Goal: Transaction & Acquisition: Download file/media

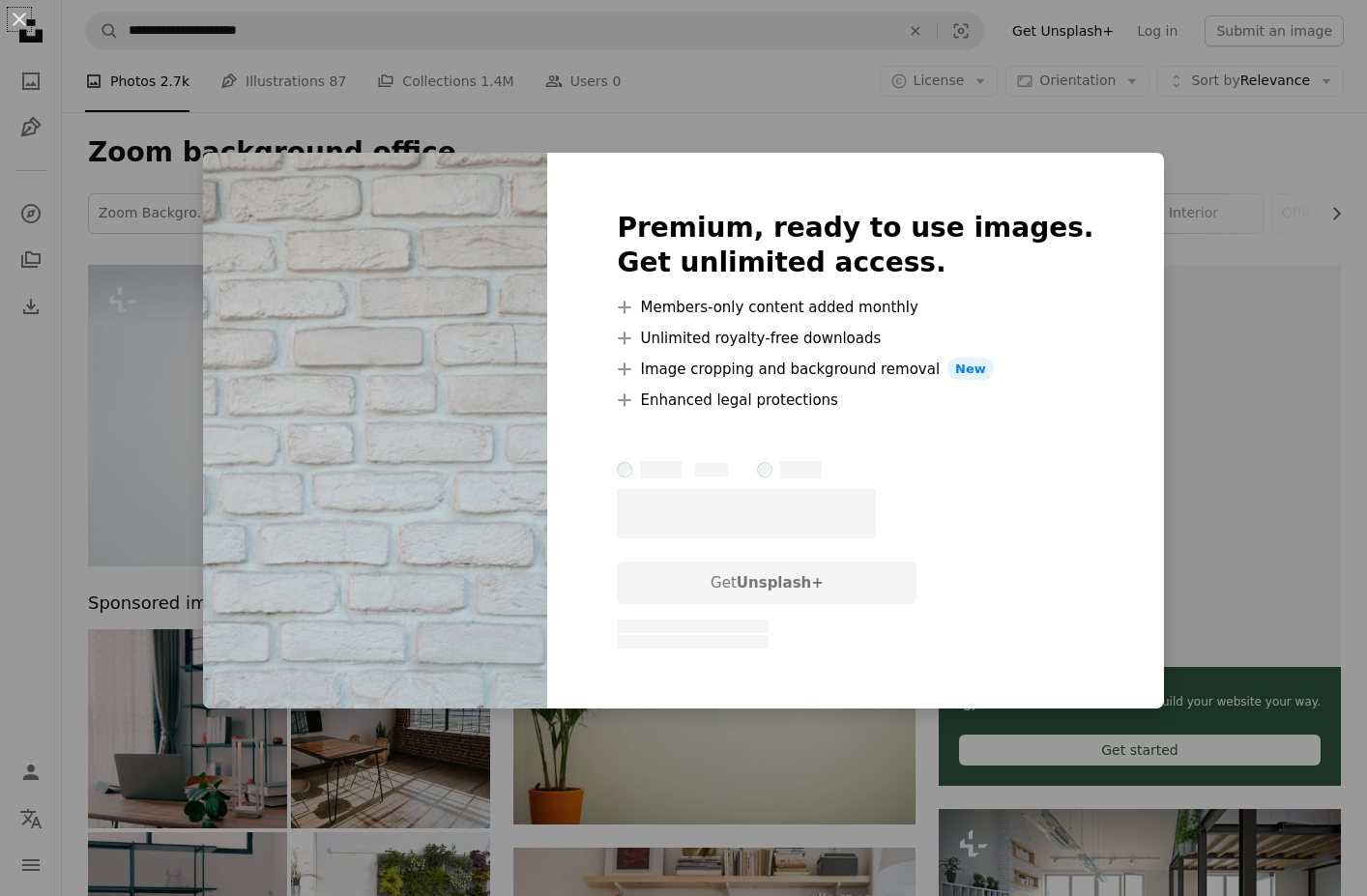
scroll to position [1409, 0]
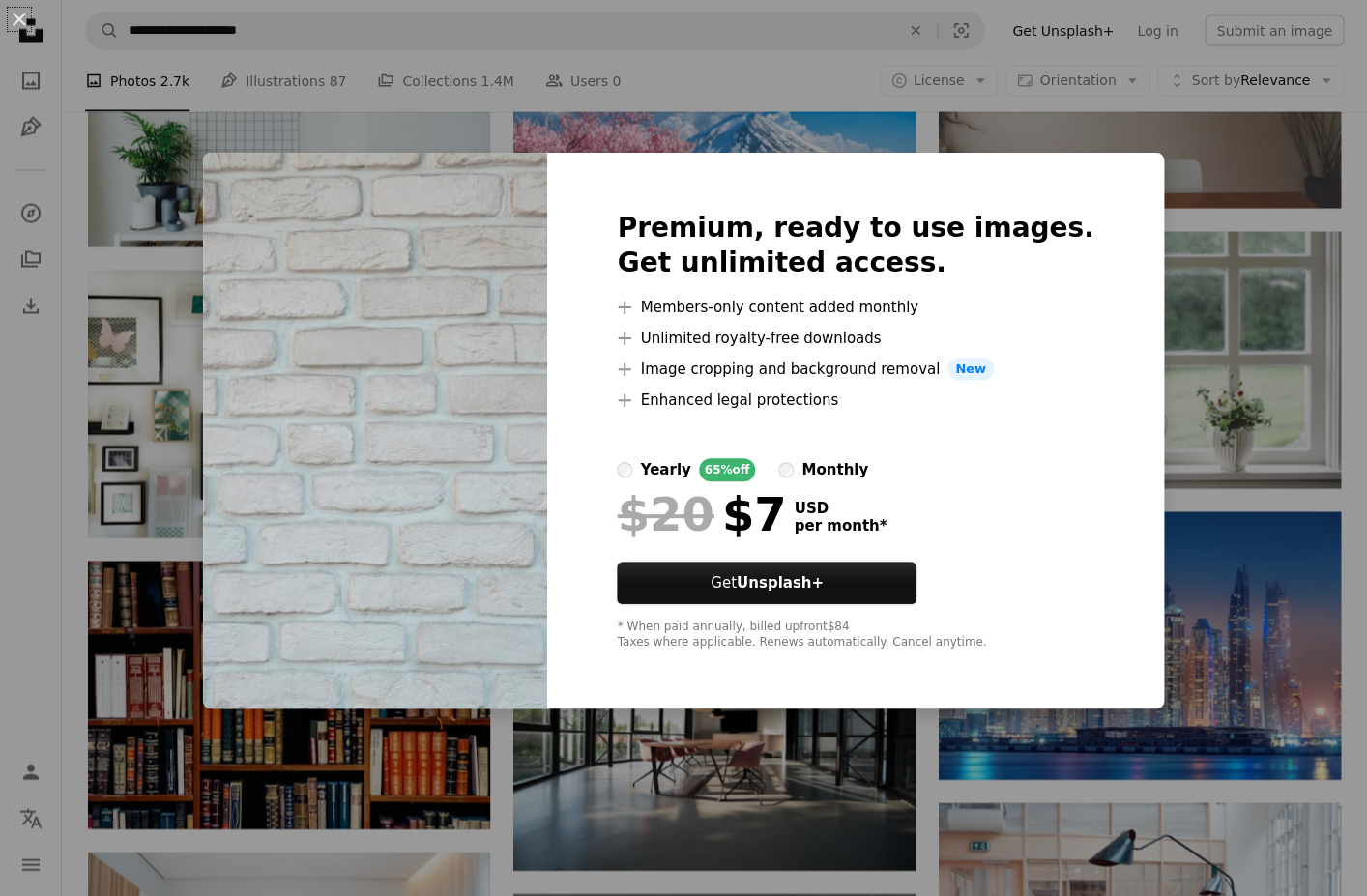
click at [1230, 171] on div "An X shape Premium, ready to use images. Get unlimited access. A plus sign Memb…" at bounding box center [683, 448] width 1367 height 896
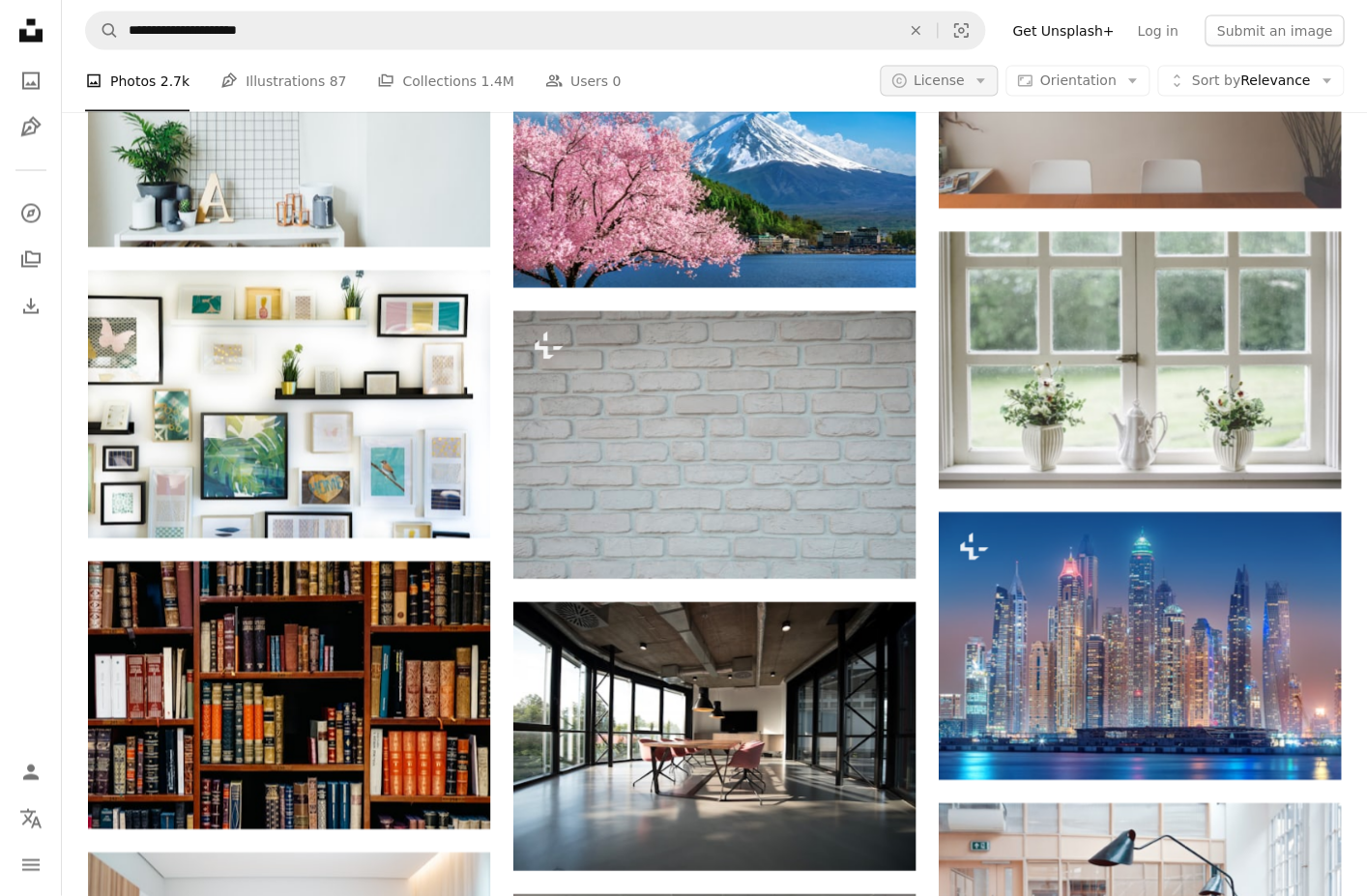
click at [986, 84] on icon "button" at bounding box center [981, 81] width 9 height 5
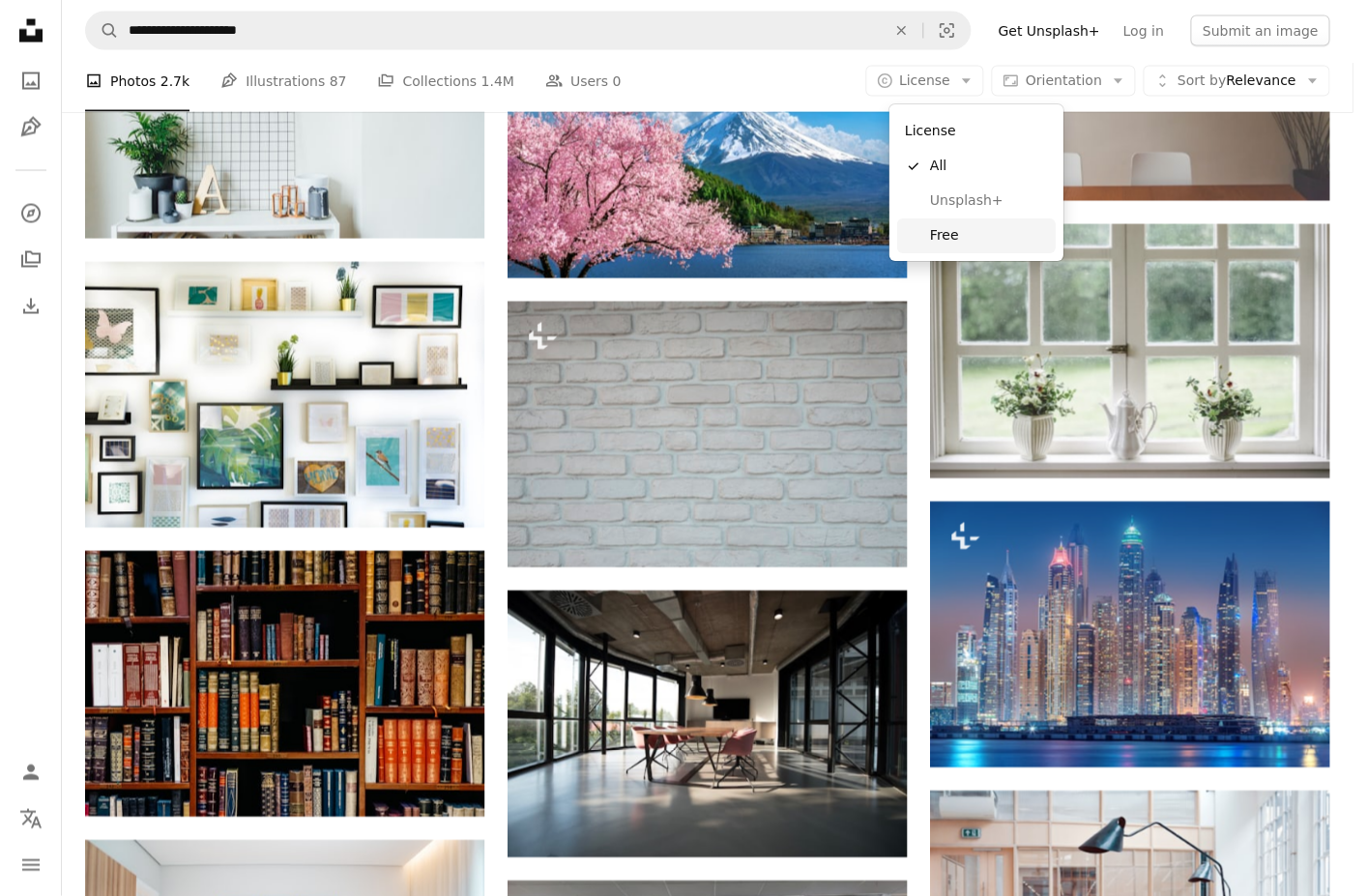
click at [976, 231] on span "Free" at bounding box center [990, 237] width 118 height 20
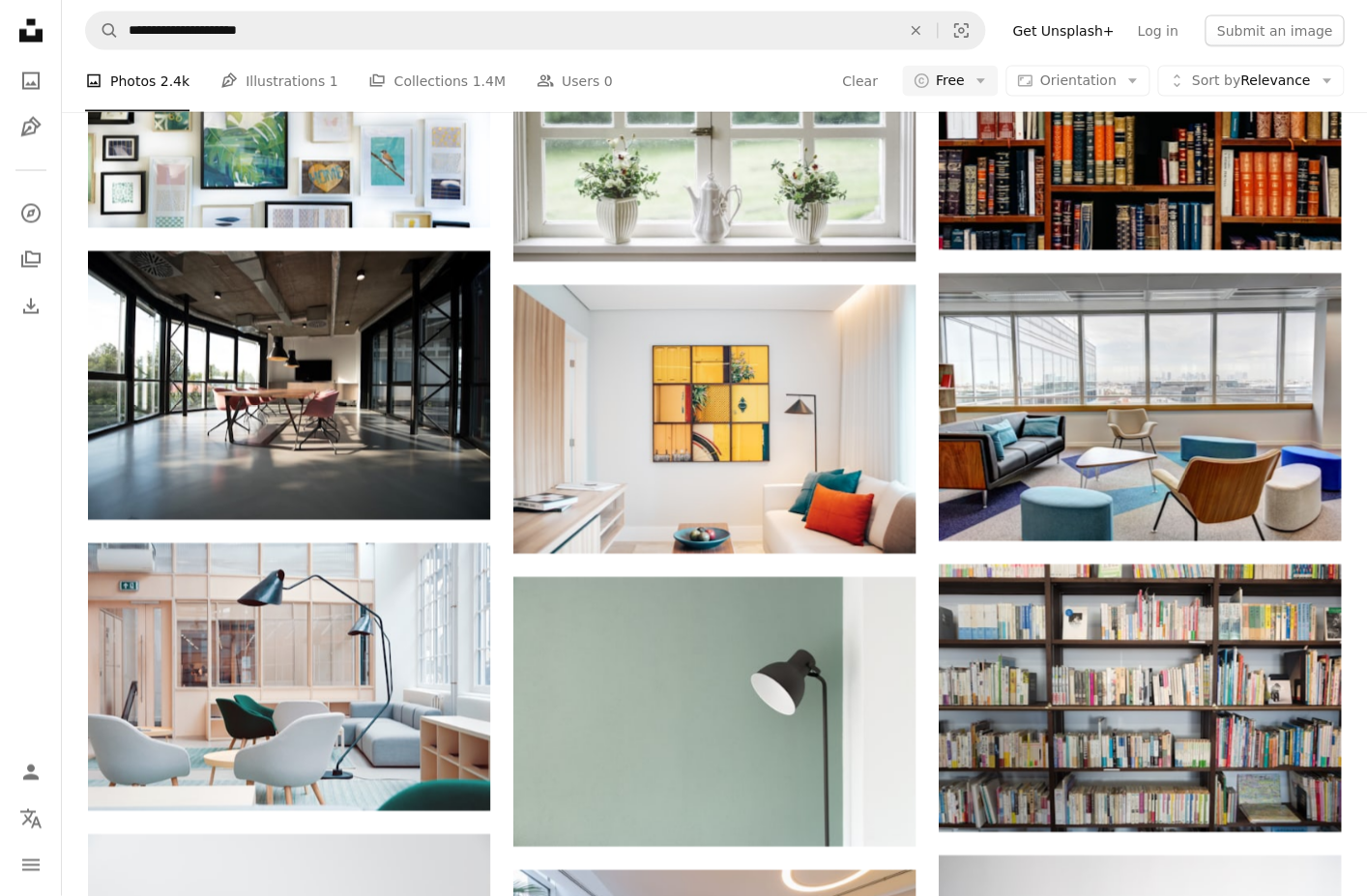
scroll to position [152, 0]
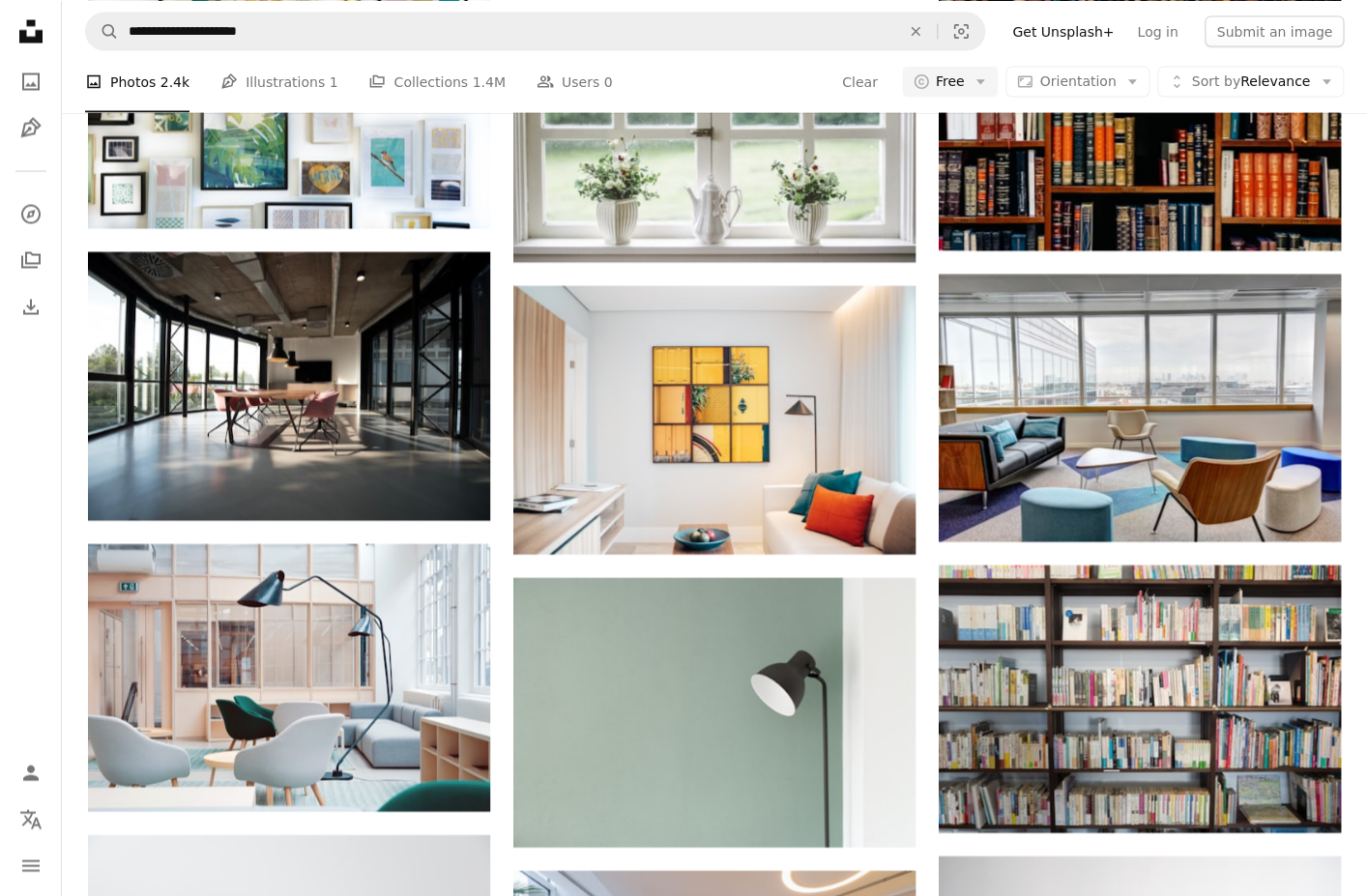
scroll to position [2539, 0]
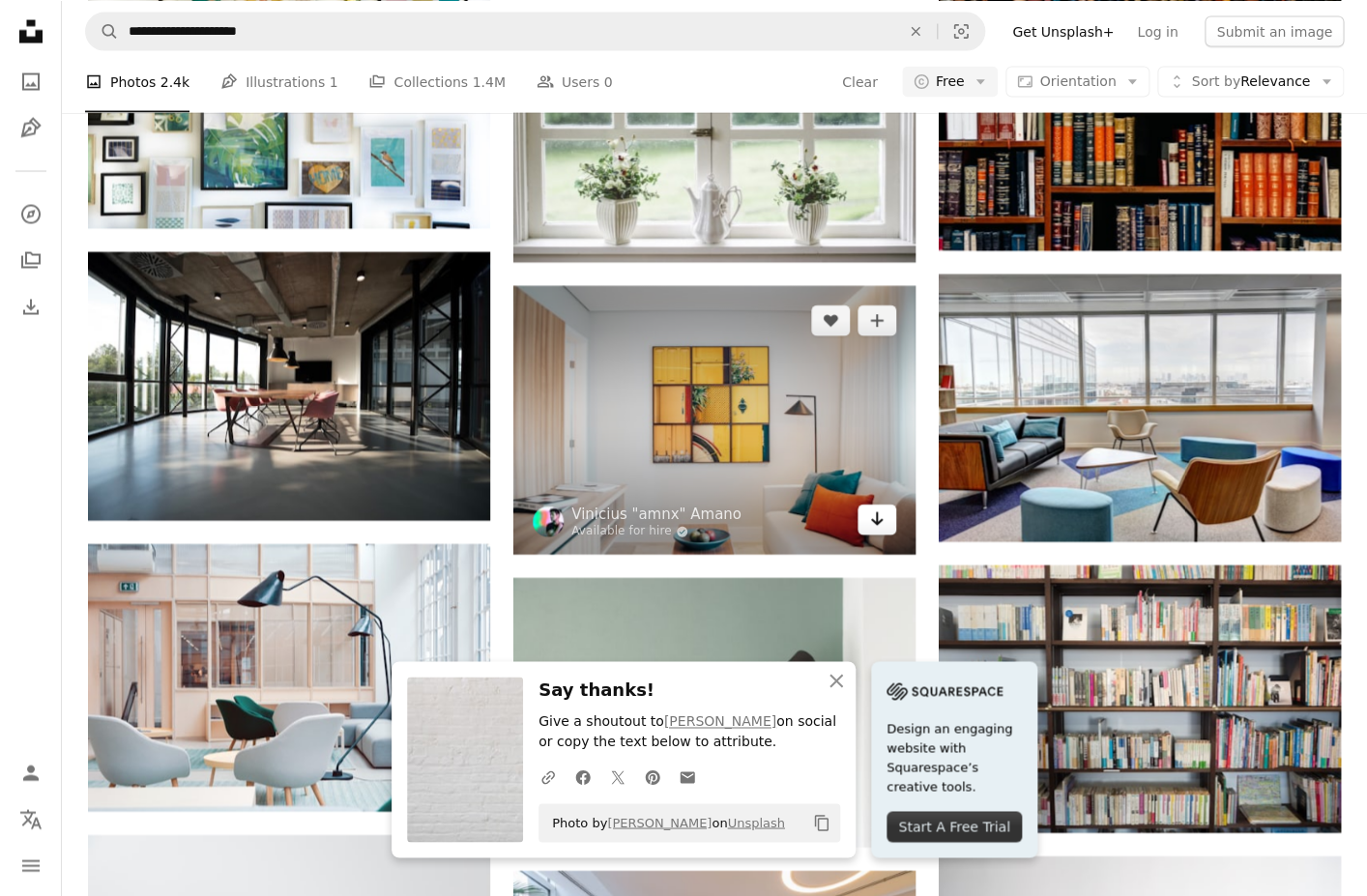
click at [882, 507] on icon "Arrow pointing down" at bounding box center [877, 518] width 16 height 24
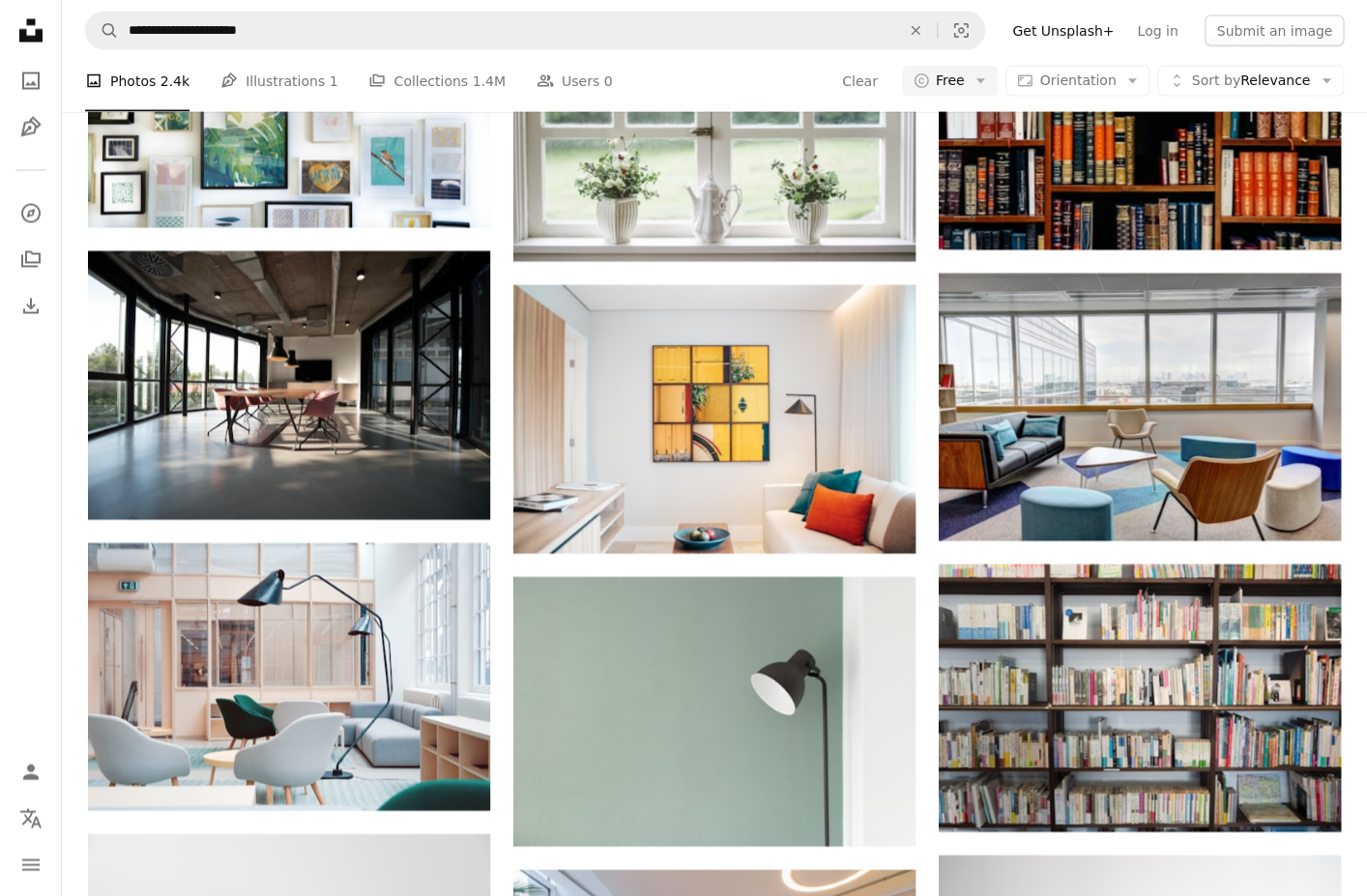
scroll to position [4645, 0]
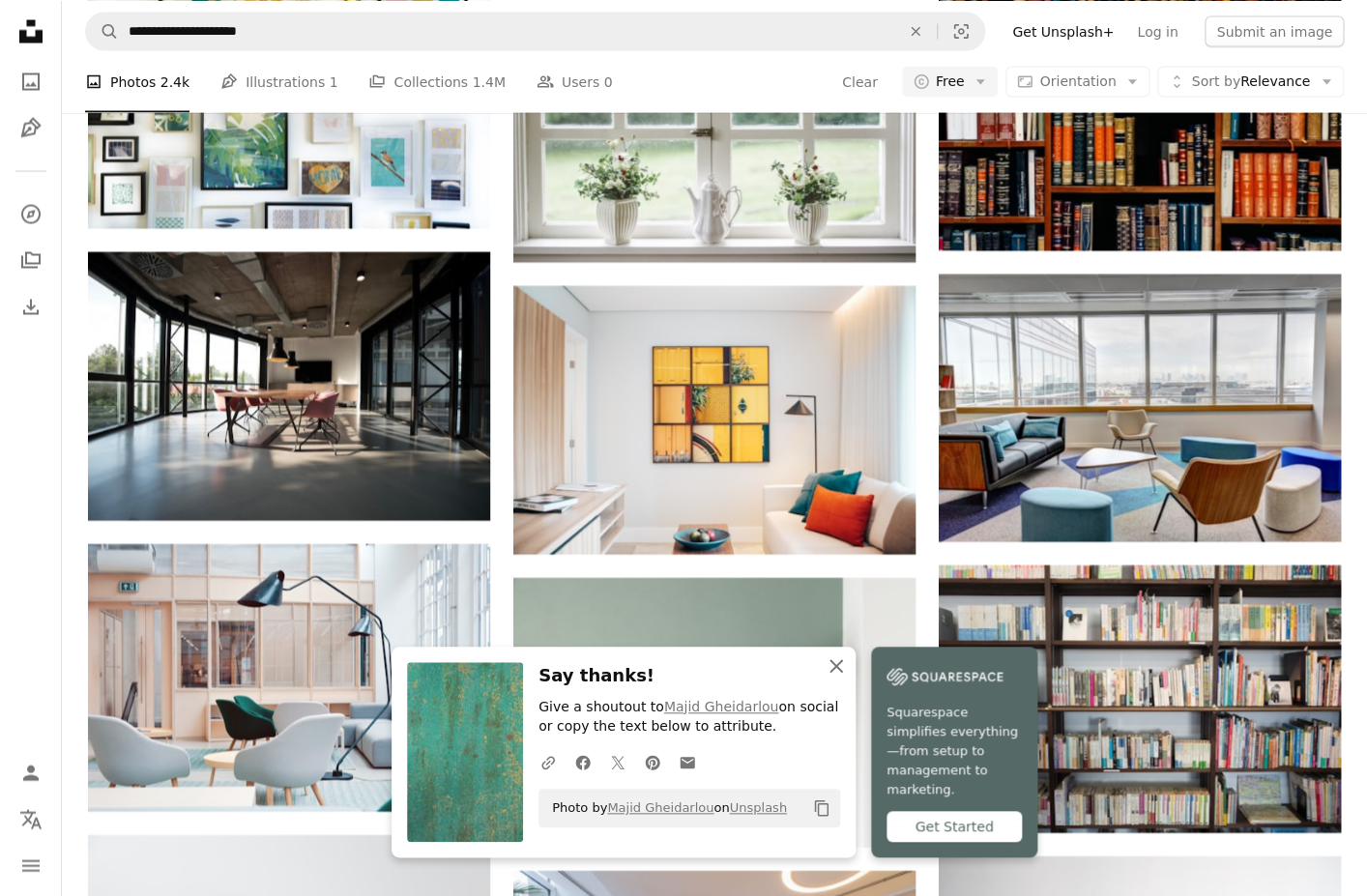
click at [835, 675] on icon "An X shape" at bounding box center [837, 666] width 24 height 24
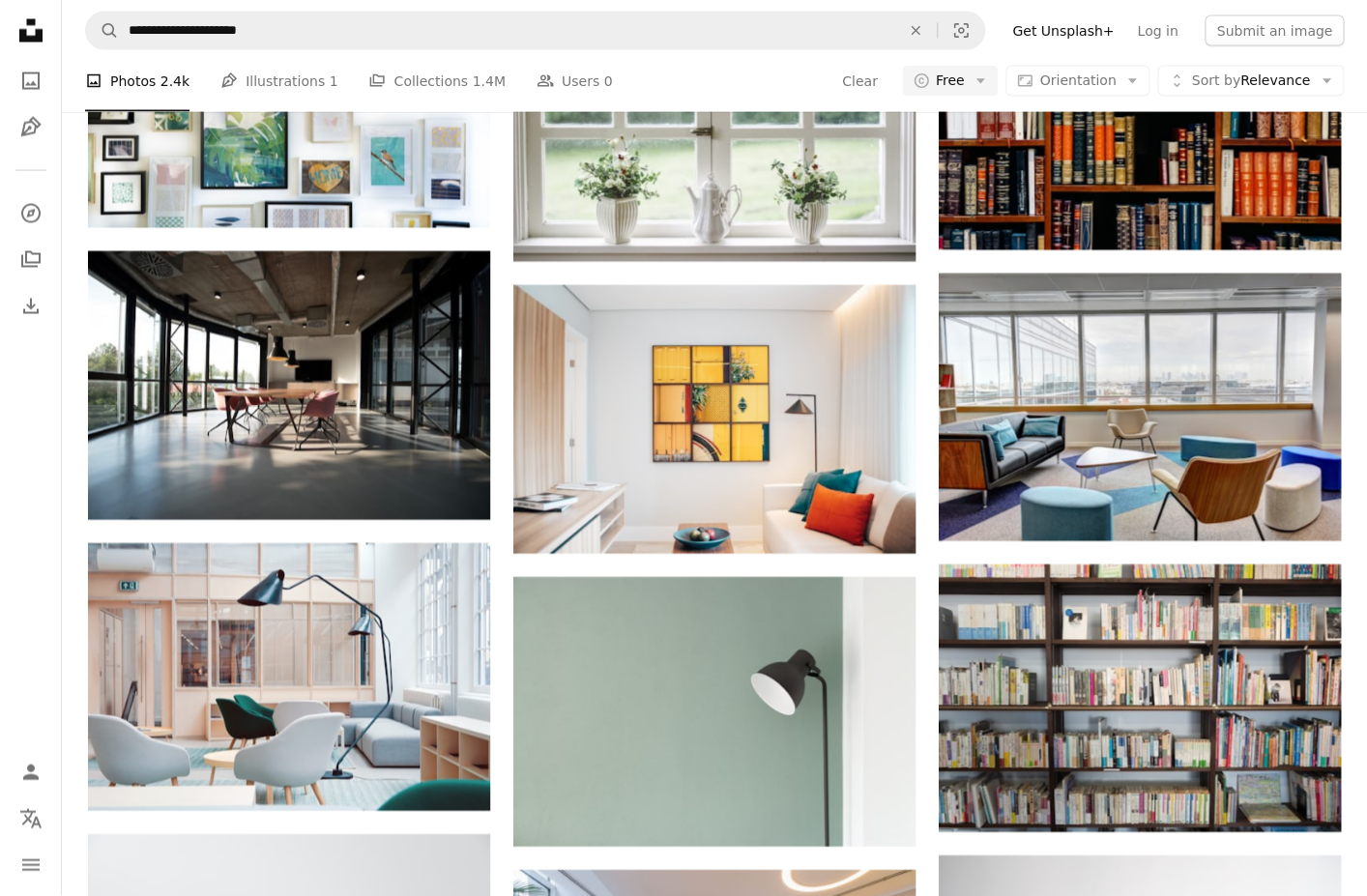
scroll to position [0, 0]
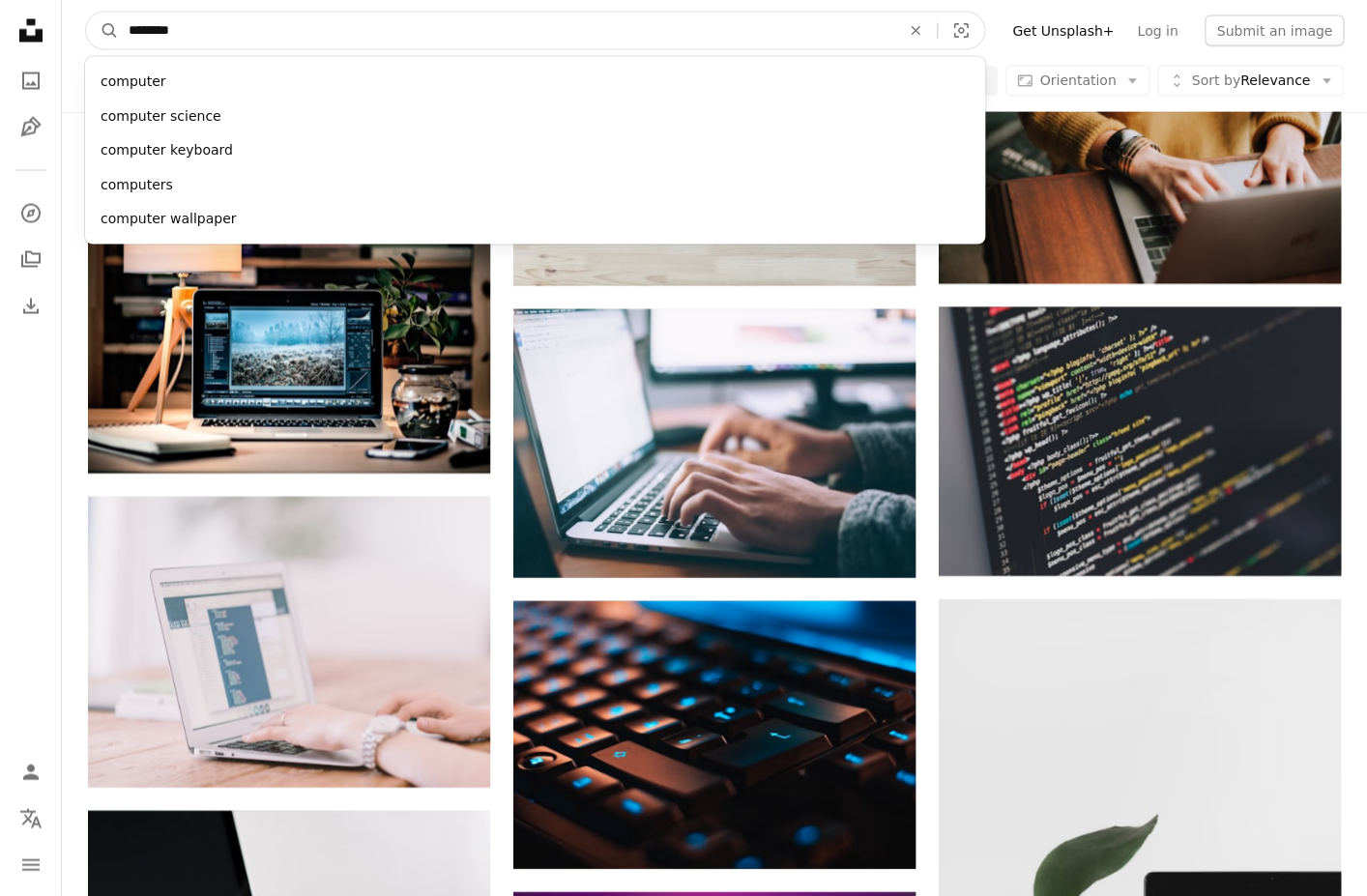
drag, startPoint x: 237, startPoint y: 34, endPoint x: 7, endPoint y: -6, distance: 233.5
click at [119, 13] on input "********" at bounding box center [507, 31] width 776 height 36
type input "**********"
click button "A magnifying glass" at bounding box center [102, 31] width 33 height 36
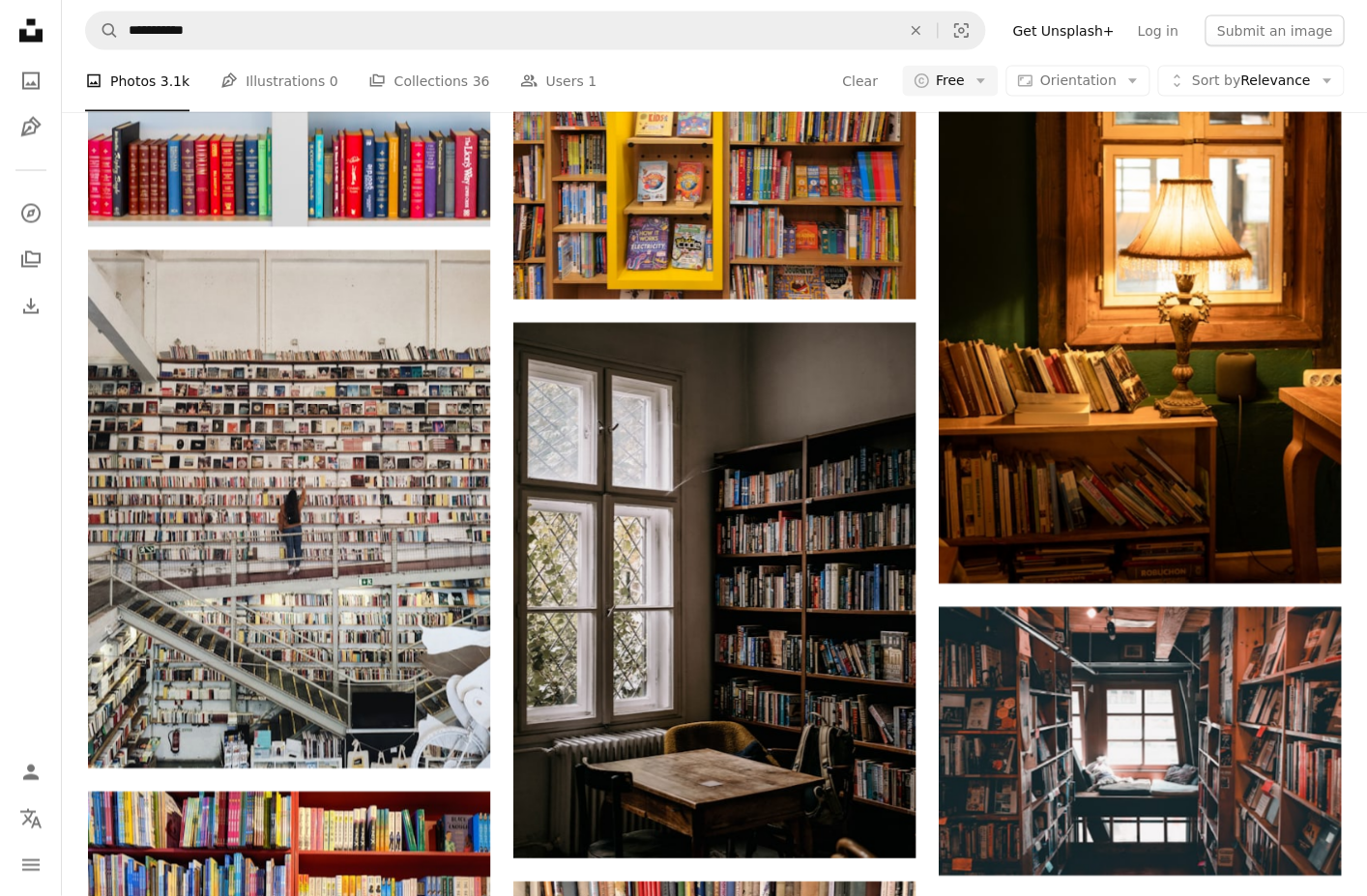
scroll to position [51162, 0]
